Goal: Complete application form: Complete application form

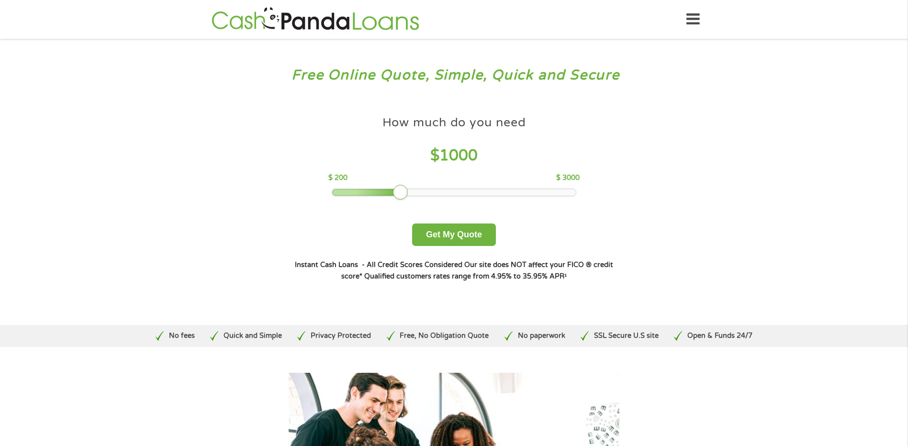
click at [694, 22] on icon at bounding box center [692, 19] width 13 height 23
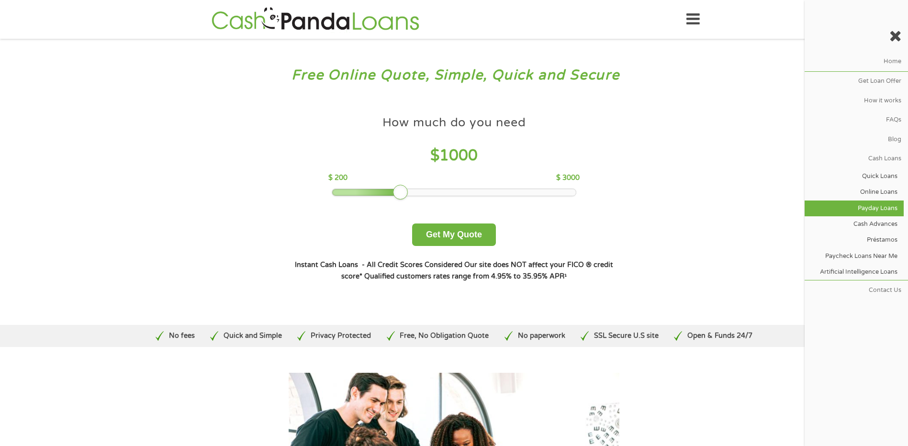
click at [869, 206] on link "Payday Loans" at bounding box center [854, 209] width 99 height 16
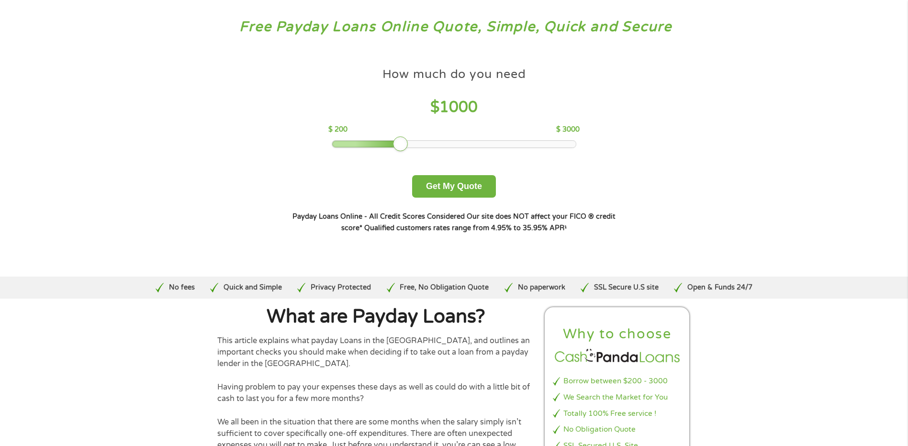
scroll to position [48, 0]
click at [449, 185] on button "Get My Quote" at bounding box center [454, 187] width 84 height 22
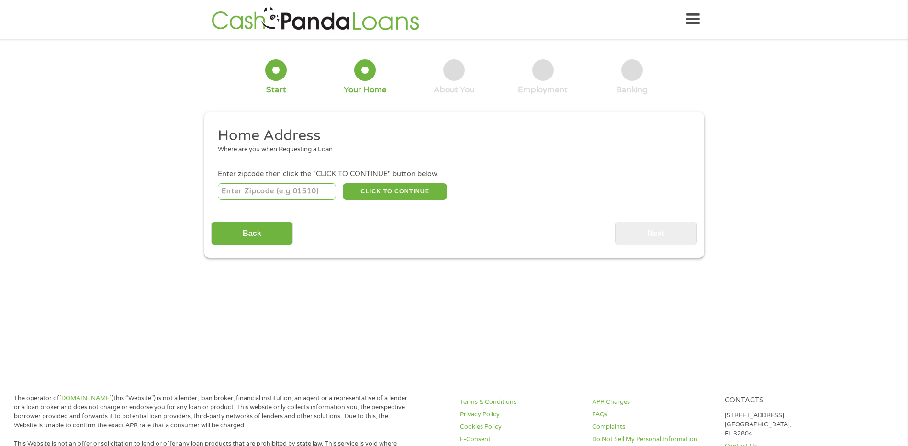
click at [265, 191] on input "number" at bounding box center [277, 191] width 118 height 16
type input "91352"
click at [390, 191] on button "CLICK TO CONTINUE" at bounding box center [395, 191] width 104 height 16
type input "91352"
type input "[GEOGRAPHIC_DATA]"
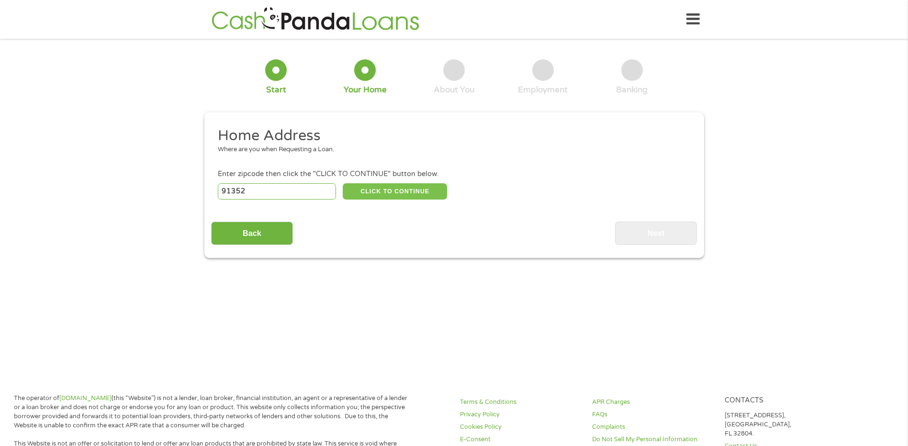
select select "[US_STATE]"
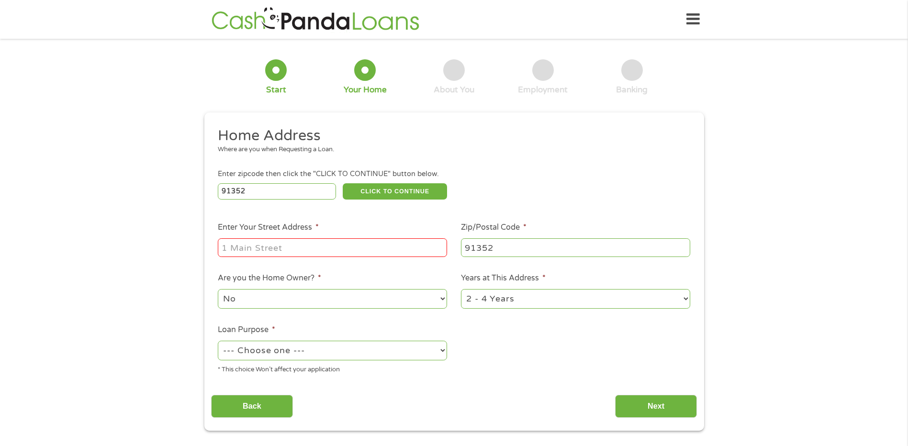
click at [251, 241] on input "Enter Your Street Address *" at bounding box center [332, 247] width 229 height 18
type input "[STREET_ADDRESS]"
click at [684, 294] on select "1 Year or less 1 - 2 Years 2 - 4 Years Over 4 Years" at bounding box center [575, 299] width 229 height 20
select select "60months"
click at [461, 289] on select "1 Year or less 1 - 2 Years 2 - 4 Years Over 4 Years" at bounding box center [575, 299] width 229 height 20
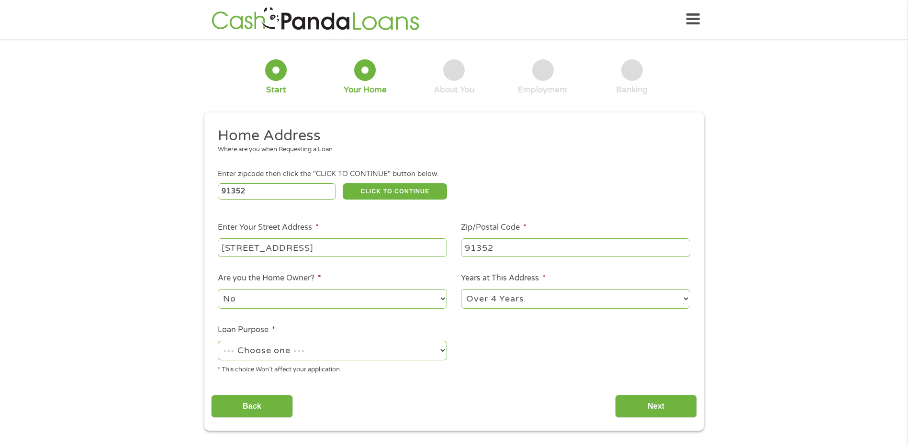
click at [441, 353] on select "--- Choose one --- Pay Bills Debt Consolidation Home Improvement Major Purchase…" at bounding box center [332, 351] width 229 height 20
select select "paybills"
click at [218, 341] on select "--- Choose one --- Pay Bills Debt Consolidation Home Improvement Major Purchase…" at bounding box center [332, 351] width 229 height 20
click at [654, 407] on input "Next" at bounding box center [656, 406] width 82 height 23
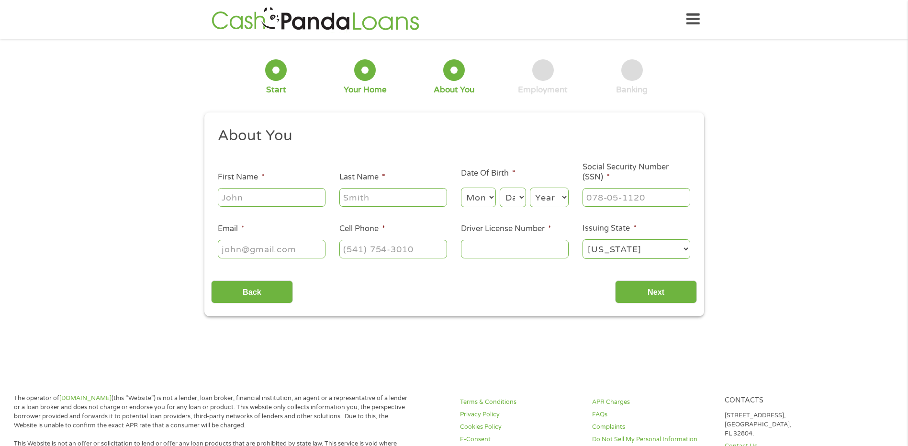
click at [282, 196] on input "First Name *" at bounding box center [272, 197] width 108 height 18
type input "[PERSON_NAME]"
select select "2"
select select "20"
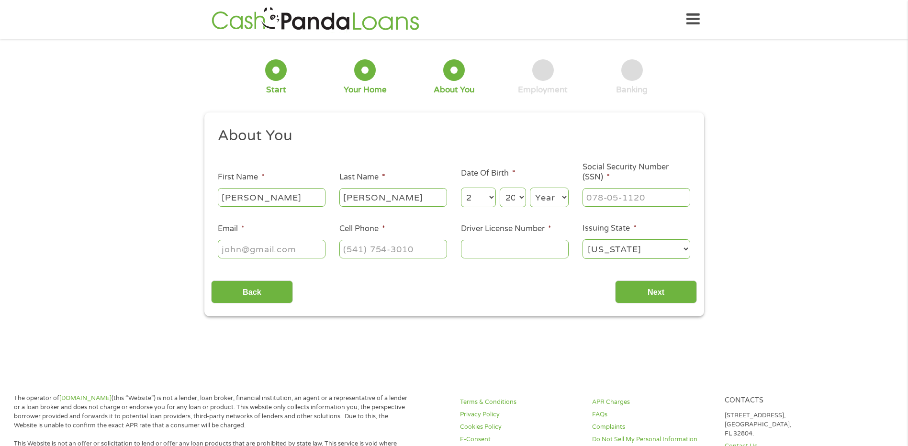
select select "2002"
type input "[EMAIL_ADDRESS][DOMAIN_NAME]"
type input "[PHONE_NUMBER]"
click at [612, 198] on input "___-__-____" at bounding box center [637, 197] width 108 height 18
type input "560-85-9680"
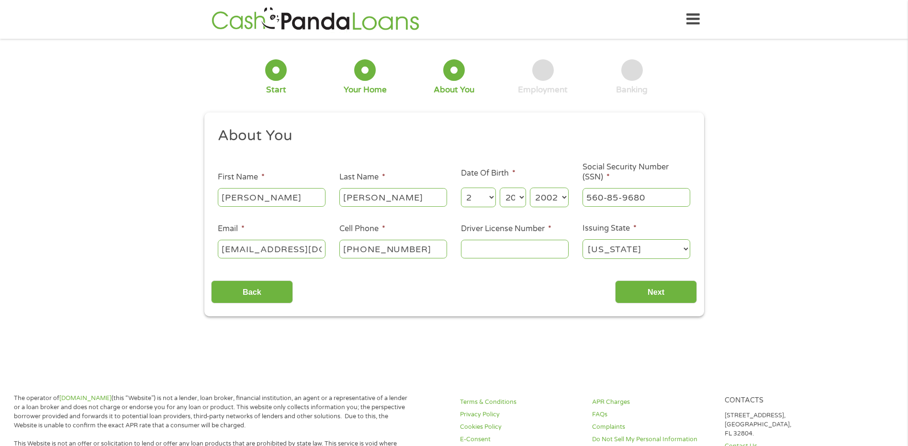
click at [509, 251] on input "Driver License Number *" at bounding box center [515, 249] width 108 height 18
type input "D5527788"
click at [563, 197] on select "Year [DATE] 2006 2005 2004 2003 2002 2001 2000 1999 1998 1997 1996 1995 1994 19…" at bounding box center [549, 198] width 39 height 20
select select "1985"
click at [530, 188] on select "Year [DATE] 2006 2005 2004 2003 2002 2001 2000 1999 1998 1997 1996 1995 1994 19…" at bounding box center [549, 198] width 39 height 20
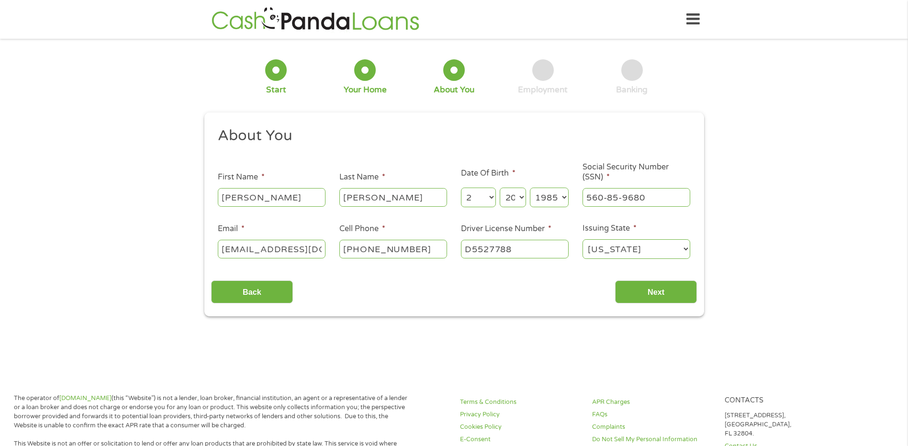
click at [518, 196] on select "Day 1 2 3 4 5 6 7 8 9 10 11 12 13 14 15 16 17 18 19 20 21 22 23 24 25 26 27 28 …" at bounding box center [513, 198] width 26 height 20
click at [500, 188] on select "Day 1 2 3 4 5 6 7 8 9 10 11 12 13 14 15 16 17 18 19 20 21 22 23 24 25 26 27 28 …" at bounding box center [513, 198] width 26 height 20
click at [658, 288] on input "Next" at bounding box center [656, 291] width 82 height 23
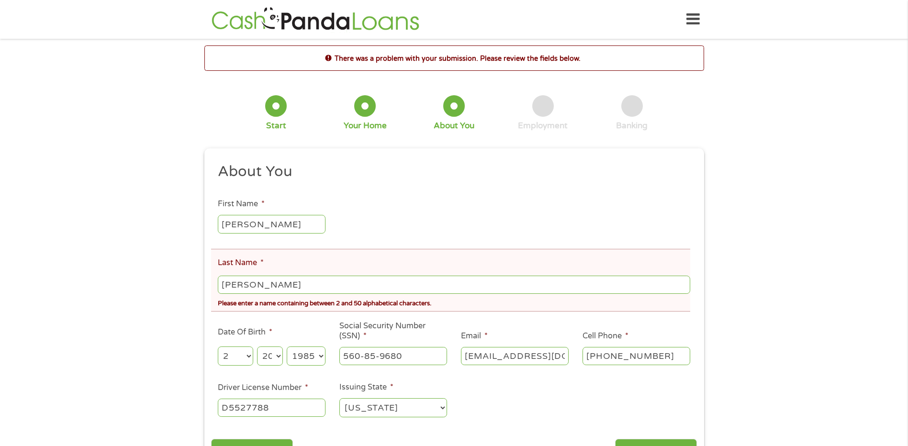
scroll to position [48, 0]
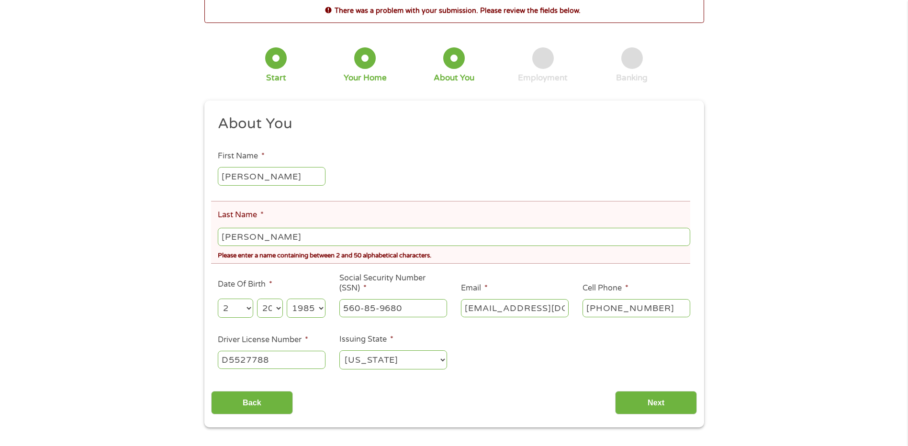
click at [328, 237] on input "[PERSON_NAME]" at bounding box center [454, 237] width 472 height 18
click at [261, 237] on input "[PERSON_NAME]" at bounding box center [454, 237] width 472 height 18
click at [307, 235] on input "[PERSON_NAME]" at bounding box center [454, 237] width 472 height 18
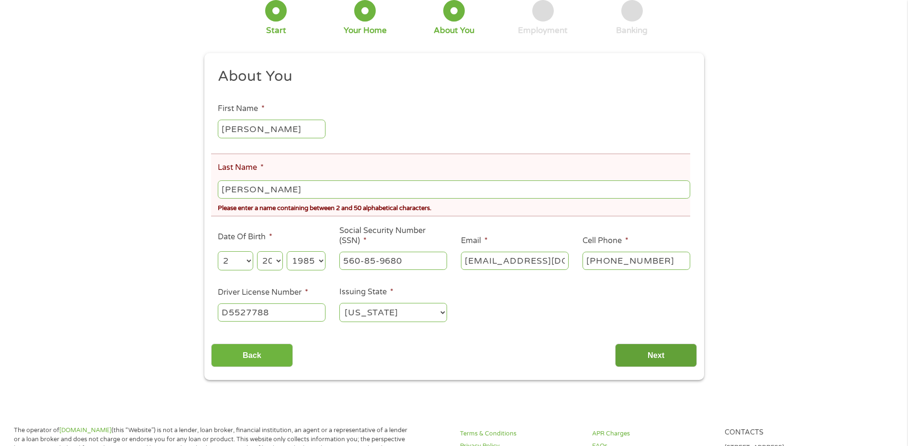
scroll to position [96, 0]
type input "[PERSON_NAME]"
click at [633, 344] on input "Next" at bounding box center [656, 354] width 82 height 23
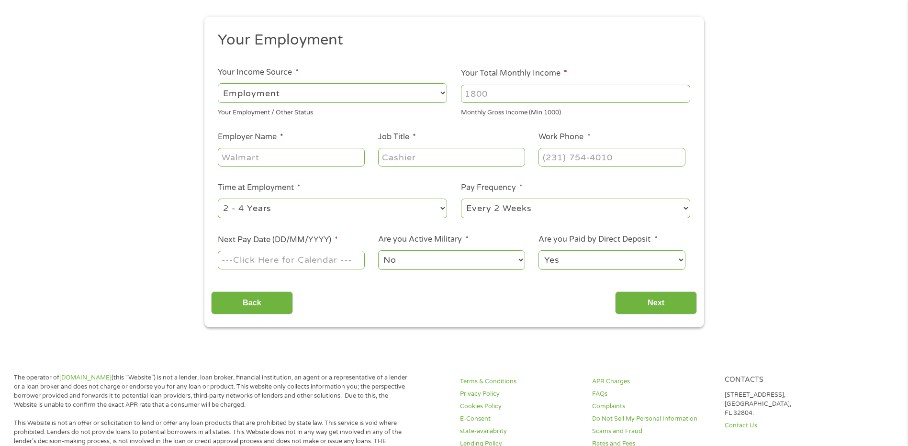
scroll to position [0, 0]
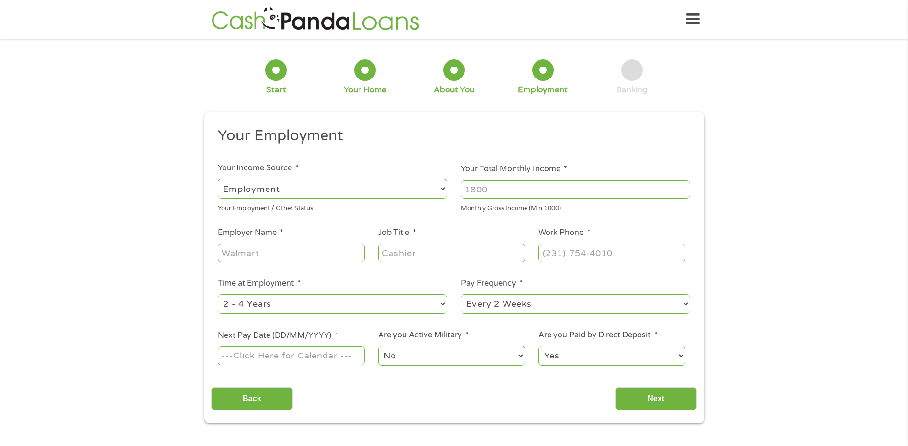
click at [441, 191] on select "--- Choose one --- Employment [DEMOGRAPHIC_DATA] Benefits" at bounding box center [332, 189] width 229 height 20
click at [218, 179] on select "--- Choose one --- Employment [DEMOGRAPHIC_DATA] Benefits" at bounding box center [332, 189] width 229 height 20
click at [680, 190] on input "Your Total Monthly Income *" at bounding box center [575, 189] width 229 height 18
click at [680, 190] on input "1000" at bounding box center [575, 189] width 229 height 18
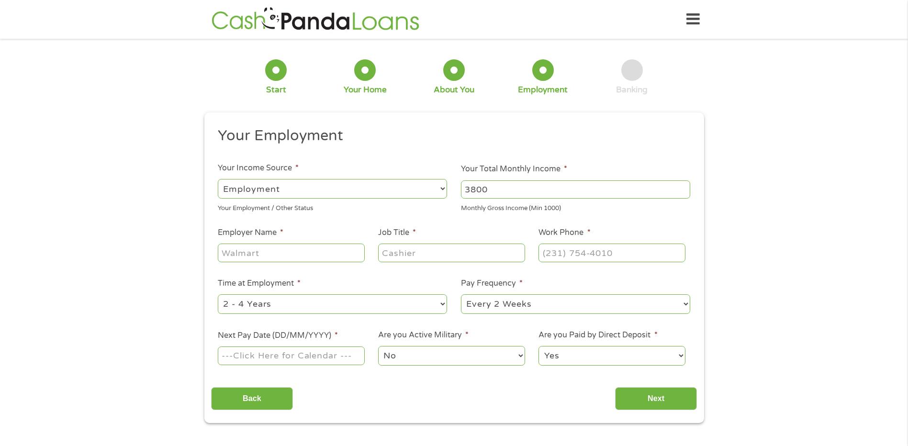
type input "3800"
click at [302, 250] on input "Employer Name *" at bounding box center [291, 253] width 146 height 18
type input "CHLA"
click at [477, 253] on input "Job Title *" at bounding box center [451, 253] width 146 height 18
type input "PSR 1"
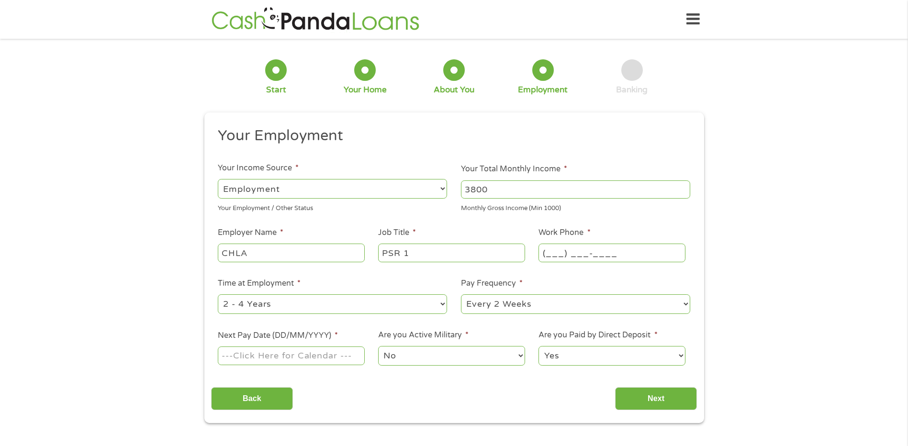
drag, startPoint x: 552, startPoint y: 253, endPoint x: 550, endPoint y: 258, distance: 5.5
click at [552, 253] on input "(___) ___-____" at bounding box center [611, 253] width 146 height 18
type input "[PHONE_NUMBER]"
click at [520, 400] on div "Back Next" at bounding box center [454, 395] width 486 height 30
click at [313, 344] on li "Next Pay Date (DD/MM/YYYY) *" at bounding box center [291, 348] width 160 height 37
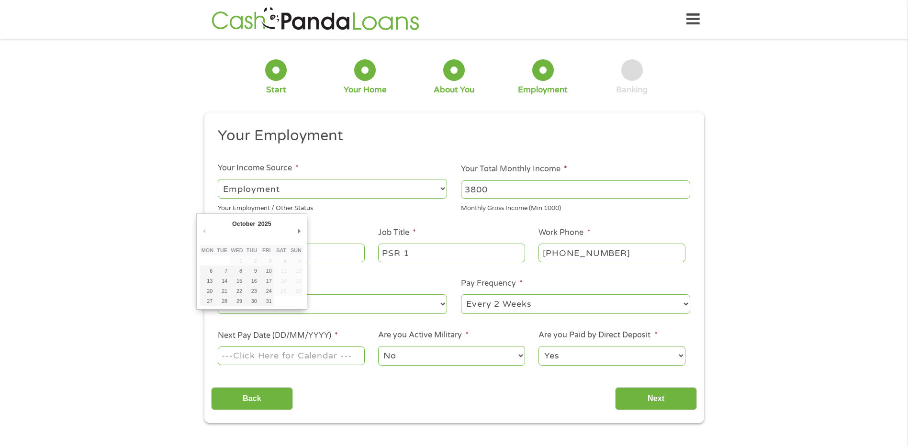
click at [307, 351] on input "Next Pay Date (DD/MM/YYYY) *" at bounding box center [291, 356] width 146 height 18
type input "[DATE]"
click at [518, 356] on select "No Yes" at bounding box center [451, 356] width 146 height 20
click at [378, 346] on select "No Yes" at bounding box center [451, 356] width 146 height 20
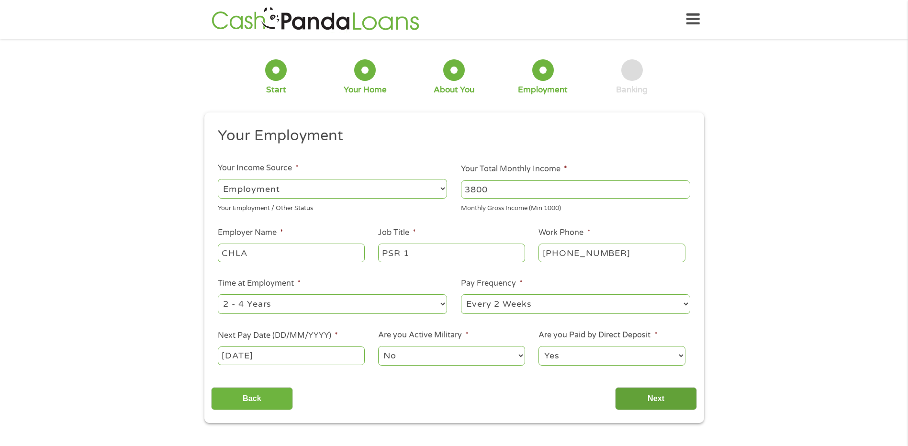
click at [654, 398] on input "Next" at bounding box center [656, 398] width 82 height 23
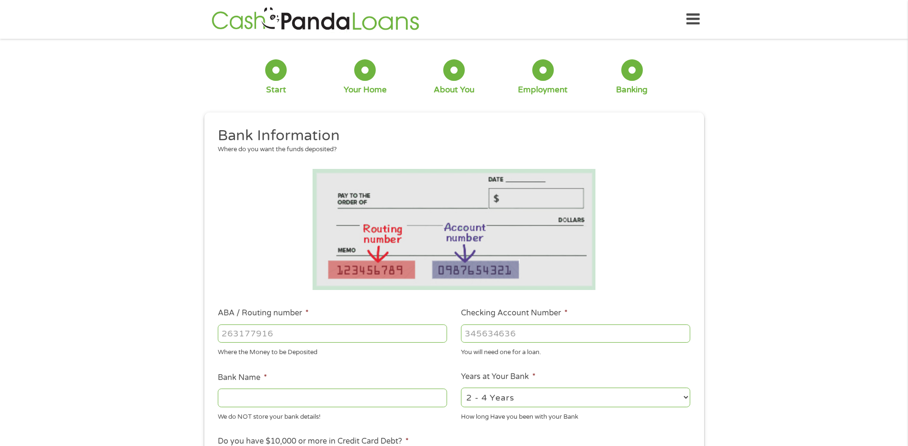
click at [296, 335] on input "ABA / Routing number *" at bounding box center [332, 334] width 229 height 18
type input "121000358"
type input "BANK OF AMERICA NA"
type input "121000358"
click at [524, 326] on input "Checking Account Number *" at bounding box center [575, 334] width 229 height 18
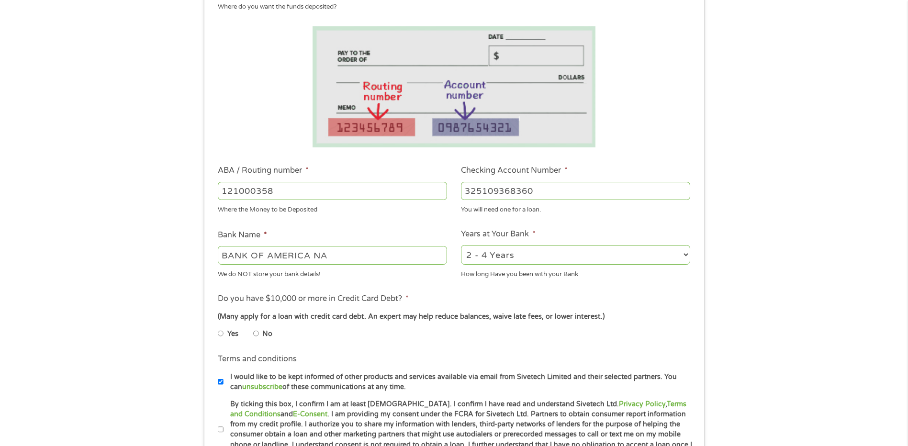
scroll to position [144, 0]
type input "325109368360"
click at [687, 253] on select "2 - 4 Years 6 - 12 Months 1 - 2 Years Over 4 Years" at bounding box center [575, 254] width 229 height 20
select select "60months"
click at [461, 244] on select "2 - 4 Years 6 - 12 Months 1 - 2 Years Over 4 Years" at bounding box center [575, 254] width 229 height 20
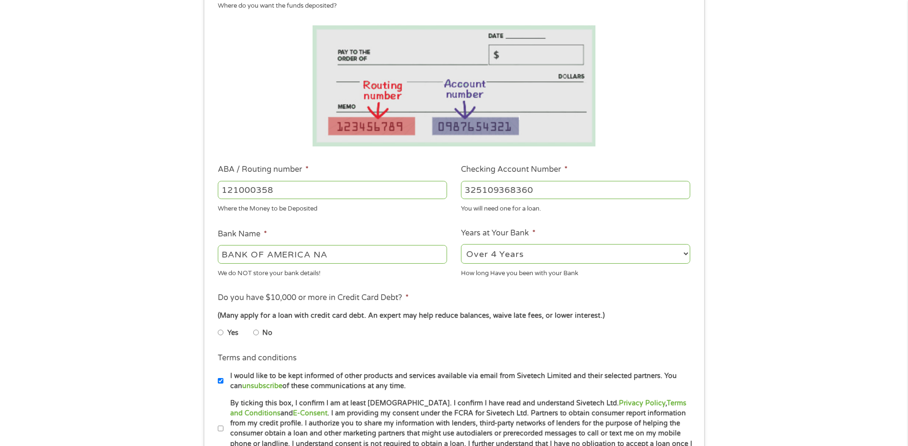
click at [255, 332] on input "No" at bounding box center [256, 332] width 6 height 15
radio input "true"
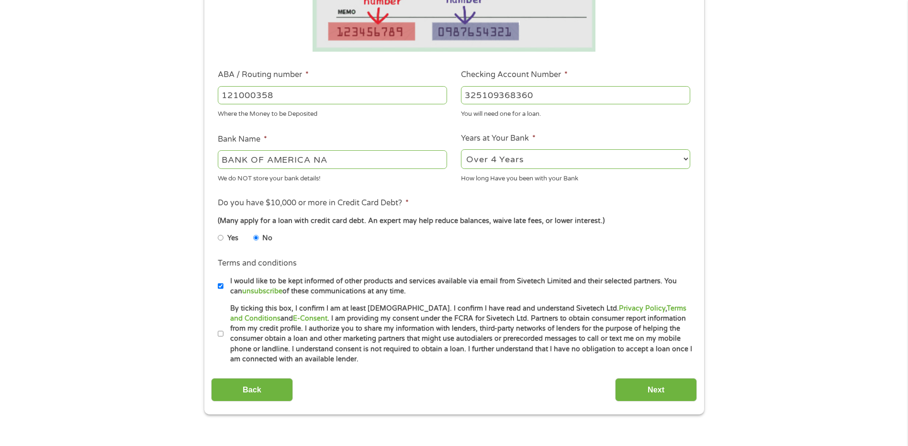
scroll to position [239, 0]
click at [221, 286] on input "I would like to be kept informed of other products and services available via e…" at bounding box center [221, 285] width 6 height 15
checkbox input "false"
click at [220, 330] on input "By ticking this box, I confirm I am at least [DEMOGRAPHIC_DATA]. I confirm I ha…" at bounding box center [221, 332] width 6 height 15
checkbox input "true"
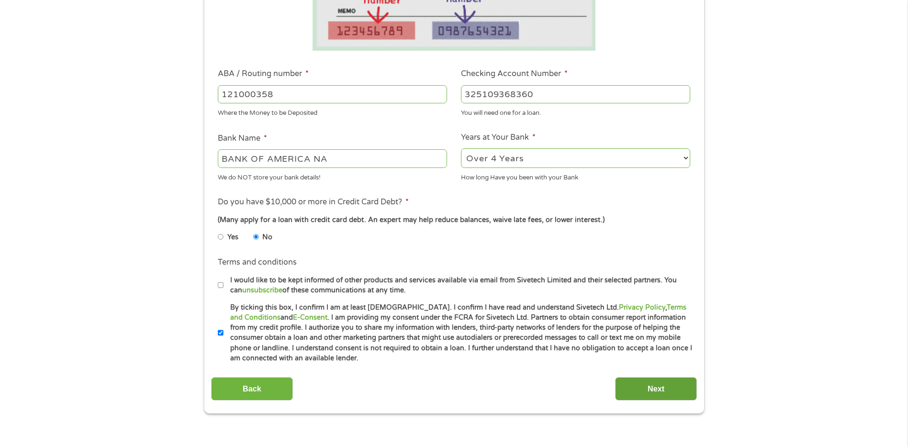
click at [649, 388] on input "Next" at bounding box center [656, 388] width 82 height 23
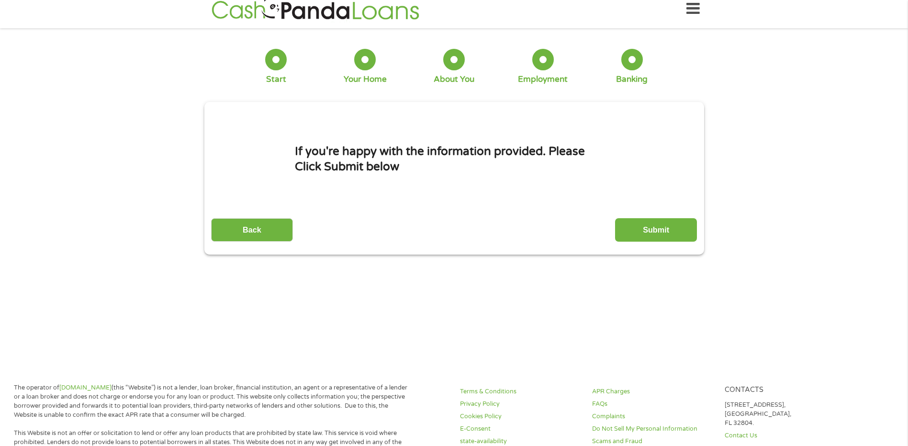
scroll to position [0, 0]
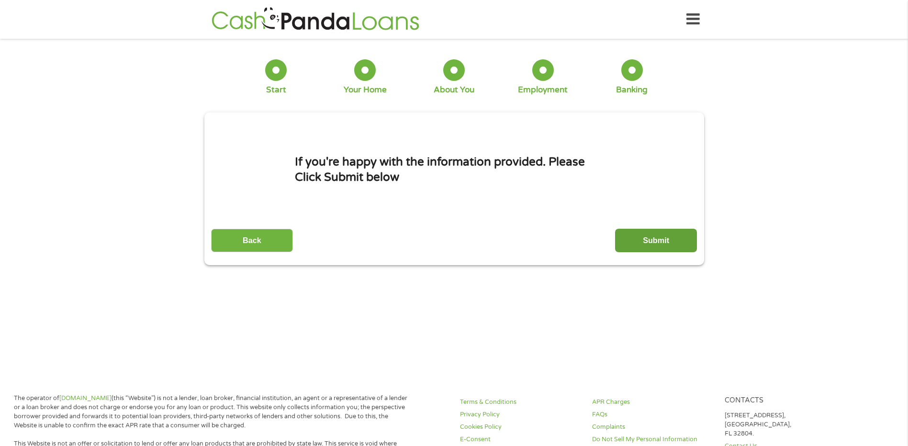
click at [668, 244] on input "Submit" at bounding box center [656, 240] width 82 height 23
